Goal: Find specific page/section: Find specific page/section

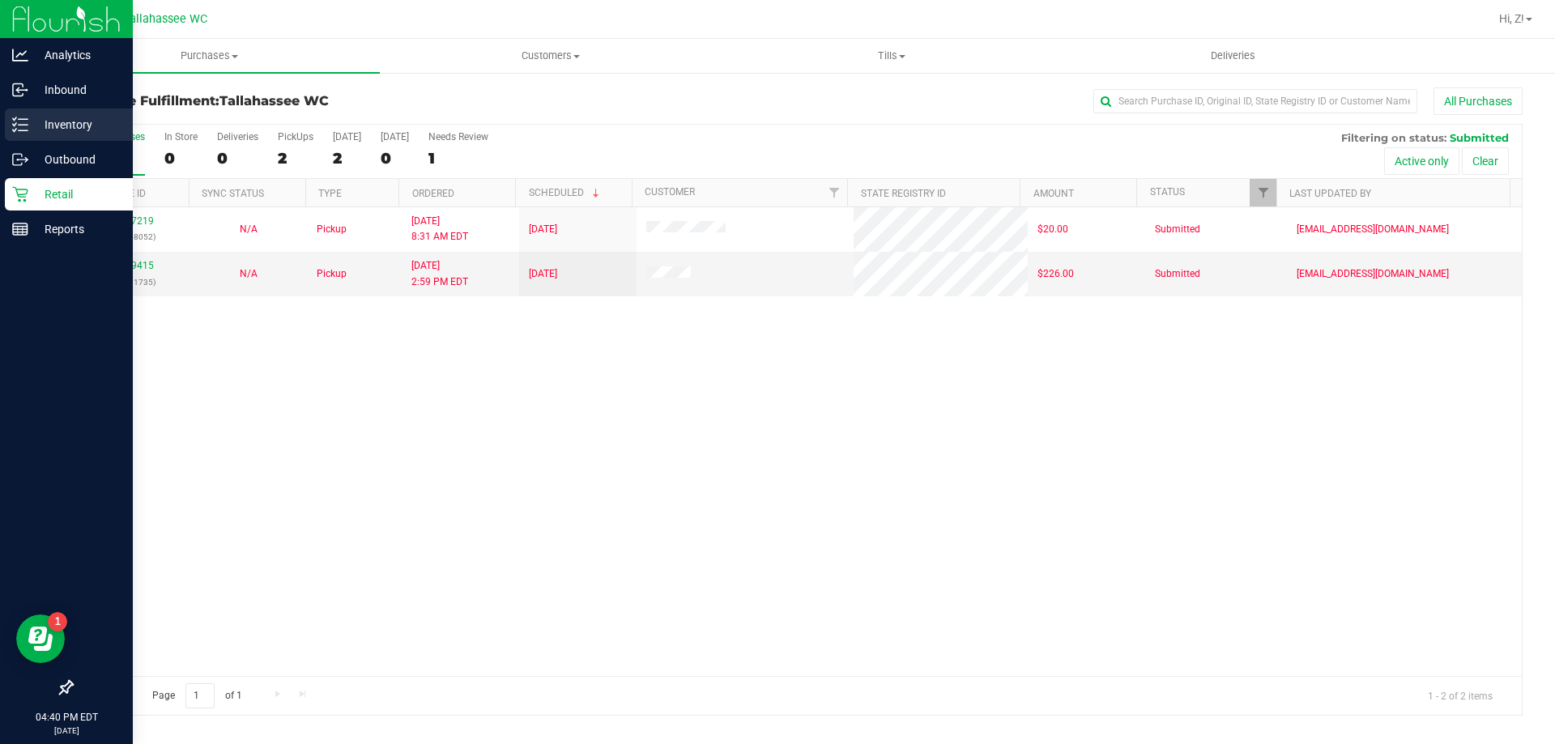
click at [48, 130] on p "Inventory" at bounding box center [76, 124] width 97 height 19
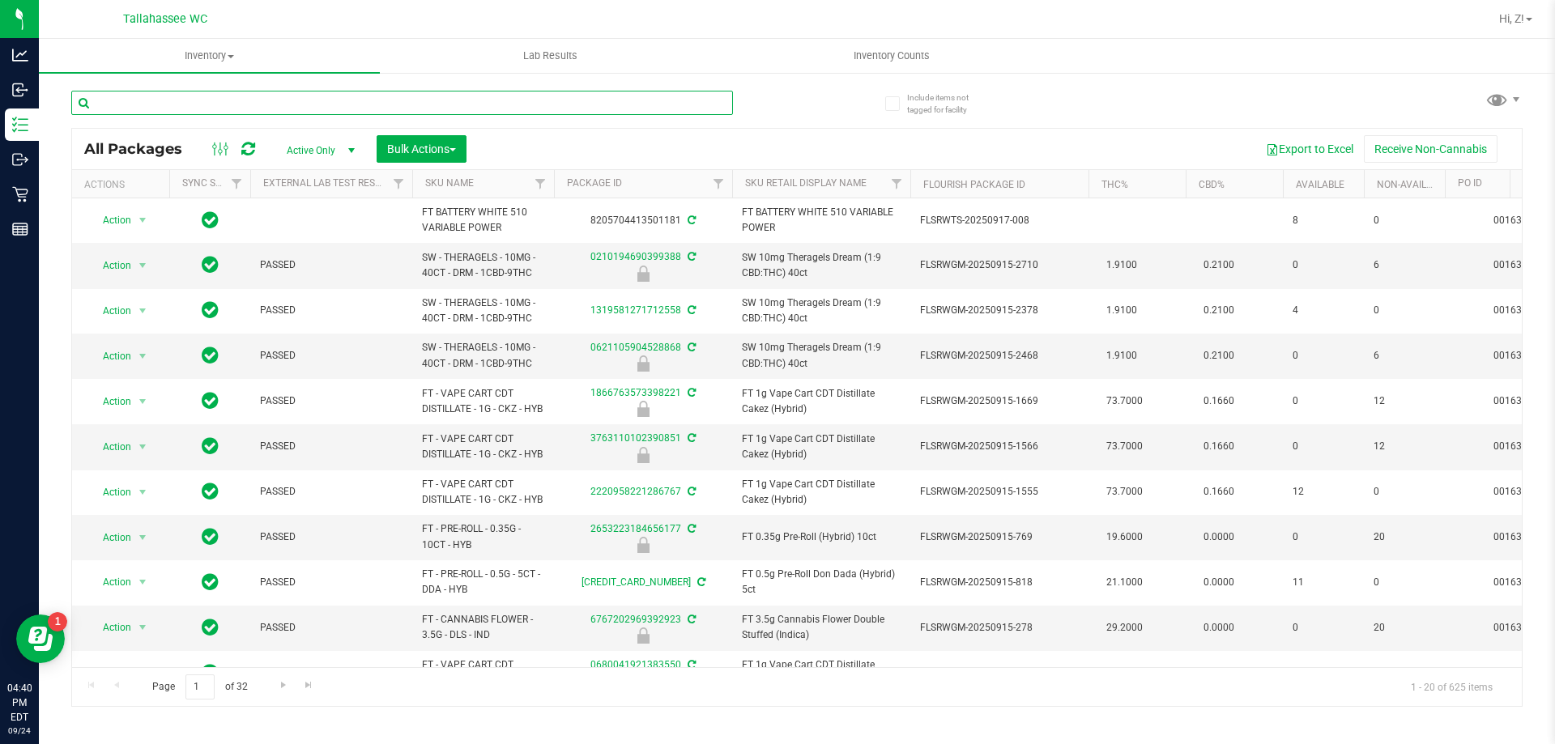
click at [237, 104] on input "text" at bounding box center [401, 103] width 661 height 24
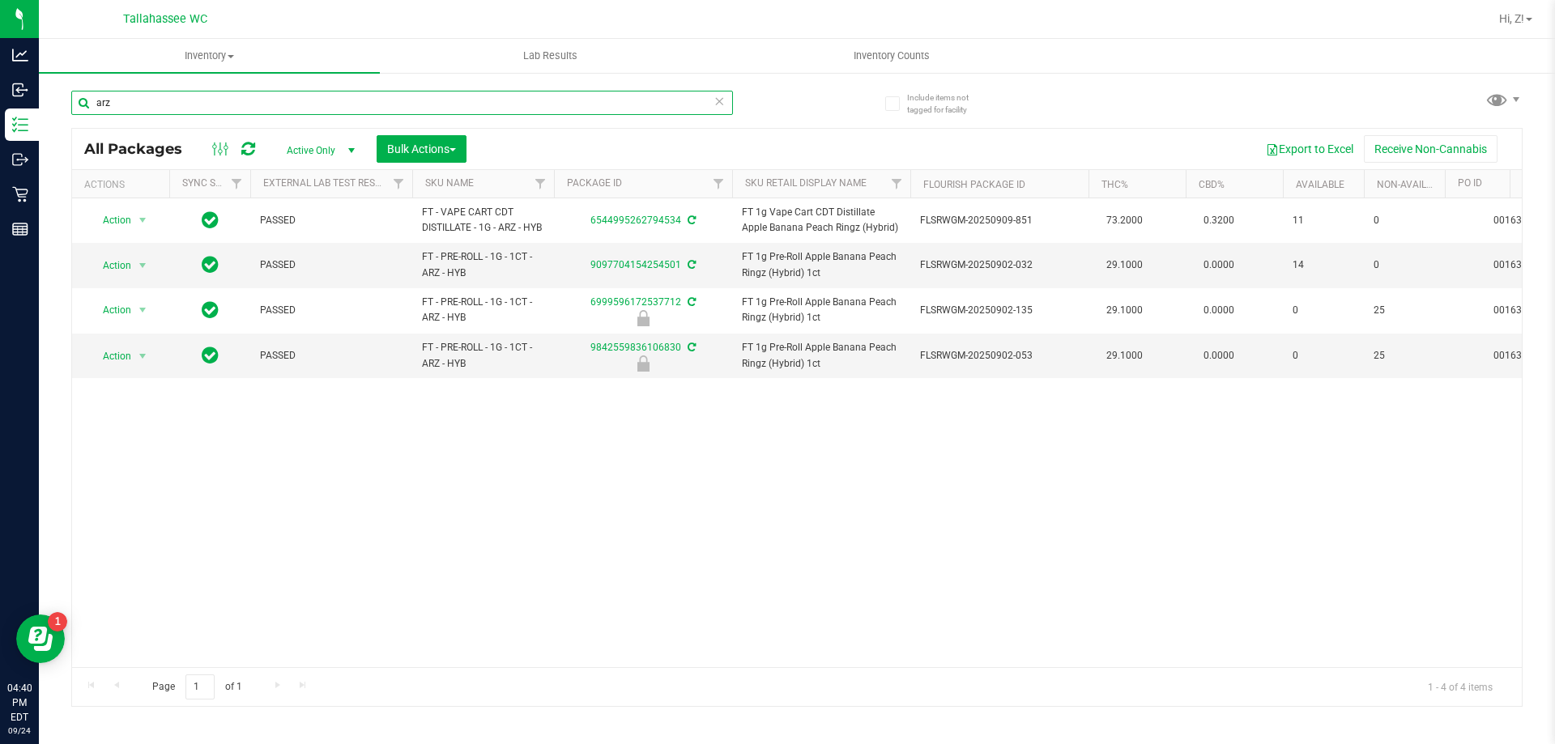
click at [546, 104] on input "arz" at bounding box center [401, 103] width 661 height 24
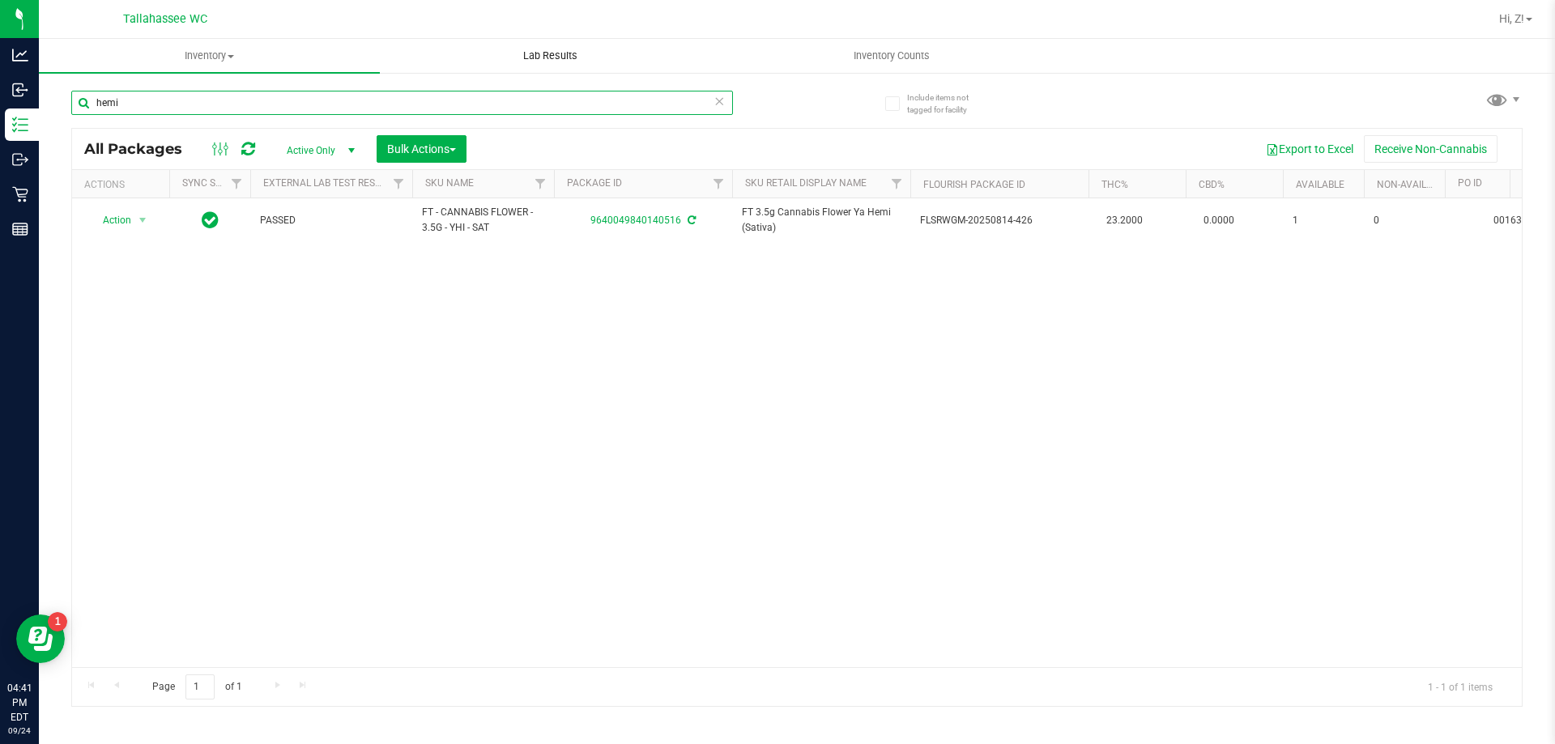
type input "hemi"
